Goal: Task Accomplishment & Management: Use online tool/utility

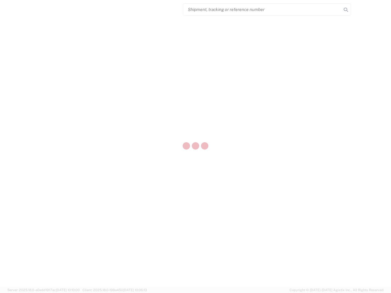
select select "US"
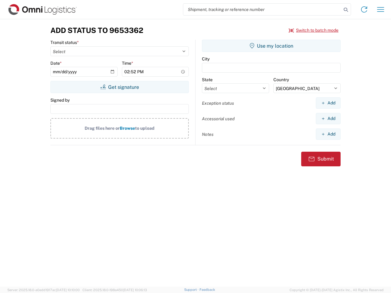
click at [263, 9] on input "search" at bounding box center [262, 10] width 158 height 12
click at [346, 10] on icon at bounding box center [346, 10] width 9 height 9
click at [364, 9] on icon at bounding box center [364, 10] width 10 height 10
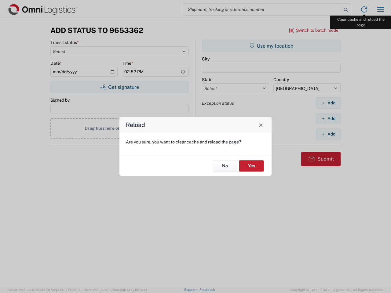
click at [381, 9] on div "Reload Are you sure, you want to clear cache and reload the page? No Yes" at bounding box center [195, 146] width 391 height 293
click at [314, 30] on div "Reload Are you sure, you want to clear cache and reload the page? No Yes" at bounding box center [195, 146] width 391 height 293
click at [119, 87] on div "Reload Are you sure, you want to clear cache and reload the page? No Yes" at bounding box center [195, 146] width 391 height 293
click at [271, 46] on div "Reload Are you sure, you want to clear cache and reload the page? No Yes" at bounding box center [195, 146] width 391 height 293
click at [328, 103] on div "Reload Are you sure, you want to clear cache and reload the page? No Yes" at bounding box center [195, 146] width 391 height 293
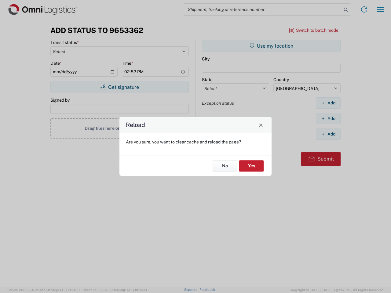
click at [328, 119] on div "Reload Are you sure, you want to clear cache and reload the page? No Yes" at bounding box center [195, 146] width 391 height 293
click at [328, 134] on div "Reload Are you sure, you want to clear cache and reload the page? No Yes" at bounding box center [195, 146] width 391 height 293
